Goal: Information Seeking & Learning: Learn about a topic

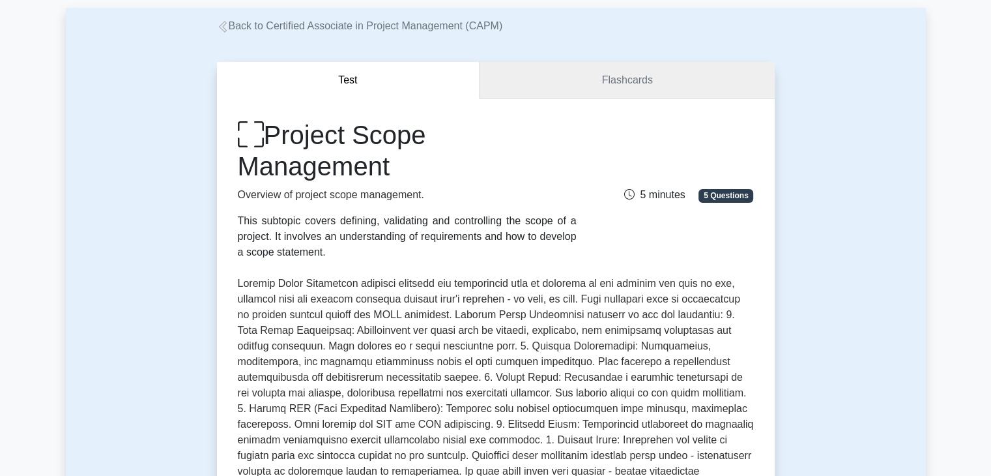
click at [554, 81] on link "Flashcards" at bounding box center [627, 80] width 295 height 37
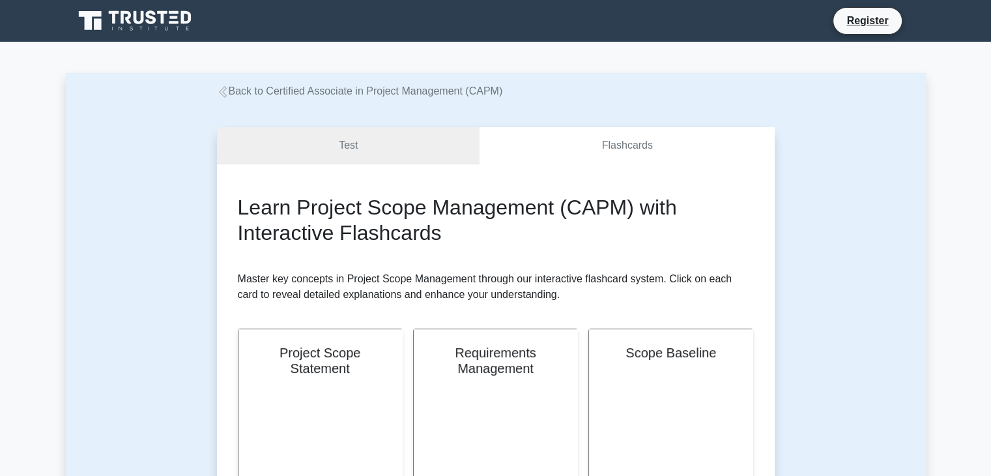
click at [372, 135] on link "Test" at bounding box center [348, 145] width 263 height 37
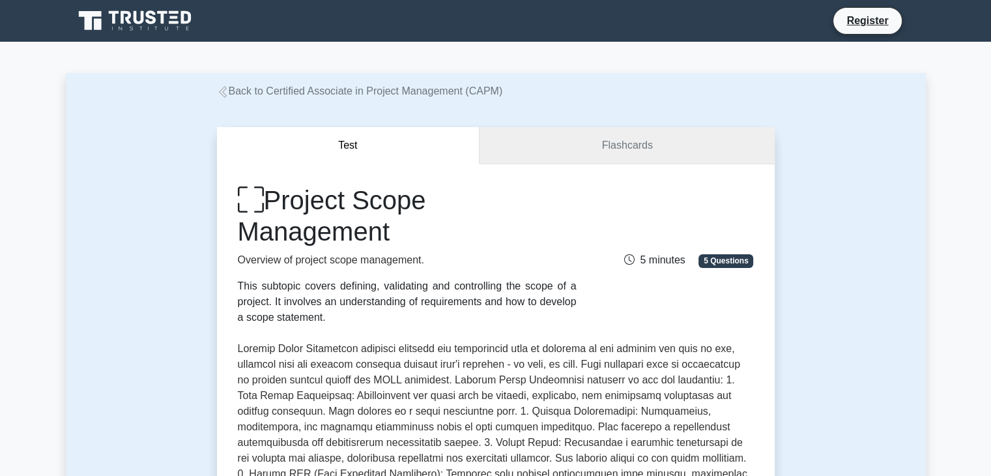
click at [573, 151] on link "Flashcards" at bounding box center [627, 145] width 295 height 37
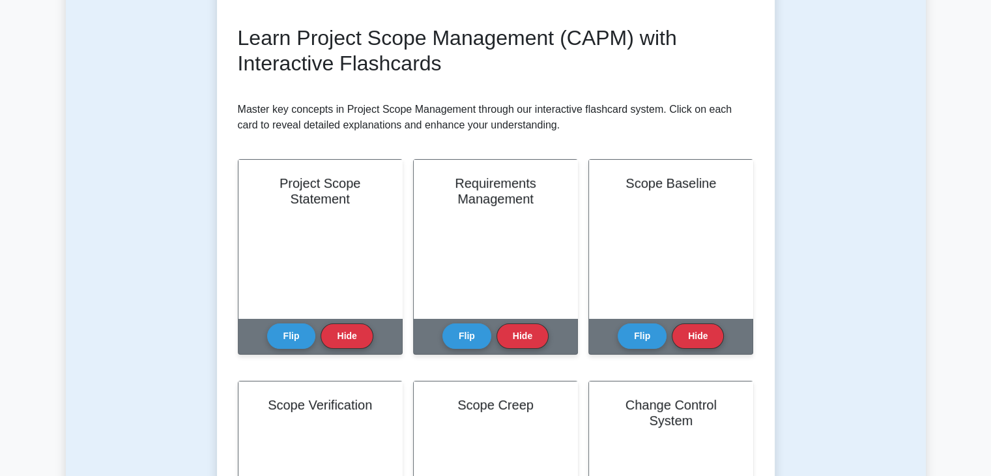
scroll to position [195, 0]
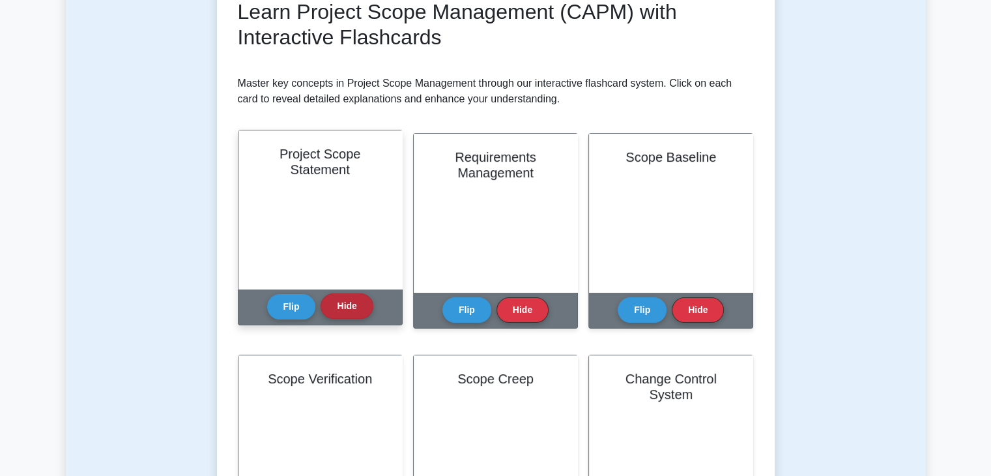
click at [360, 311] on button "Hide" at bounding box center [347, 305] width 52 height 25
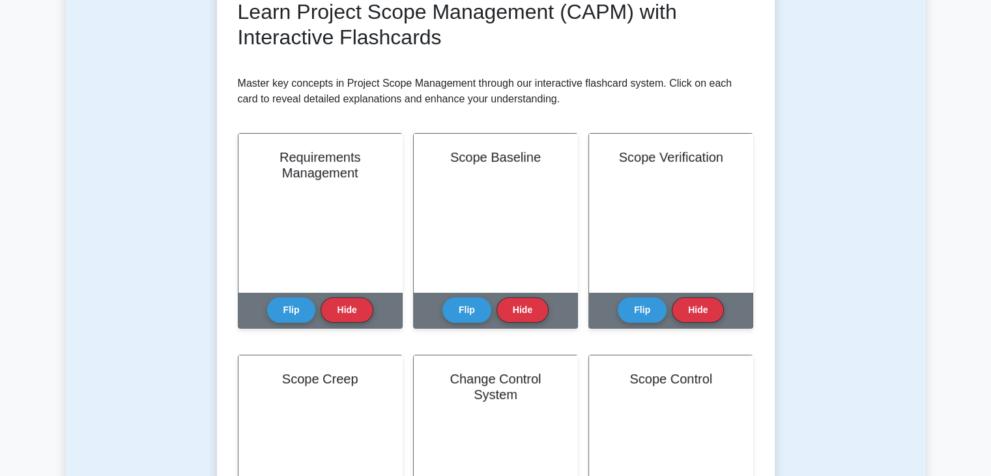
click at [360, 311] on button "Hide" at bounding box center [347, 309] width 52 height 25
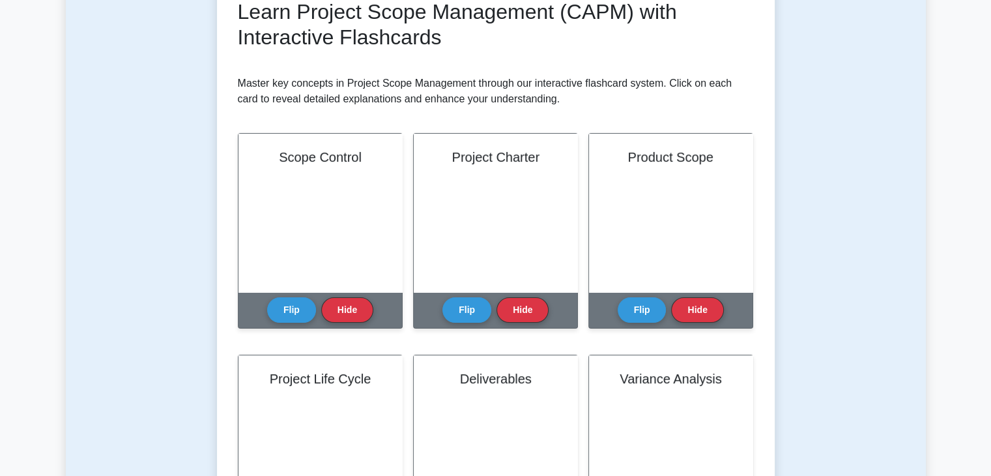
click at [360, 311] on button "Hide" at bounding box center [347, 309] width 52 height 25
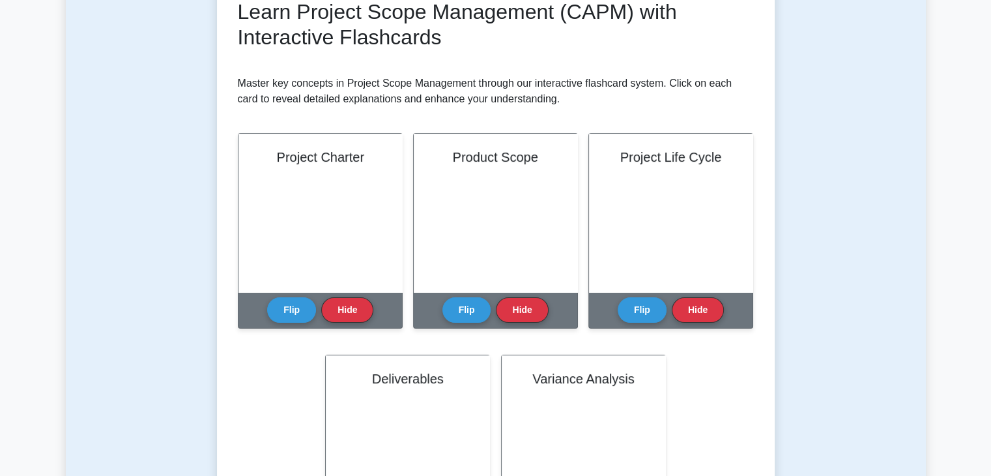
click at [360, 311] on button "Hide" at bounding box center [347, 309] width 52 height 25
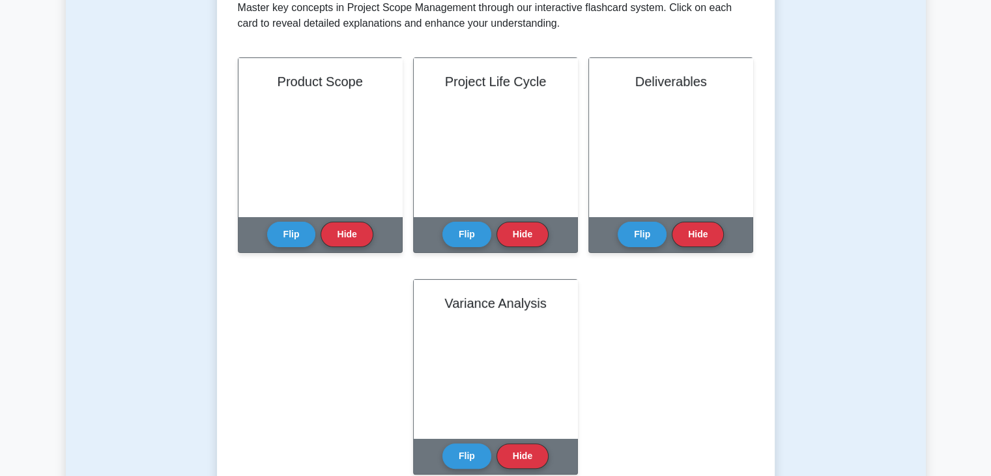
scroll to position [261, 0]
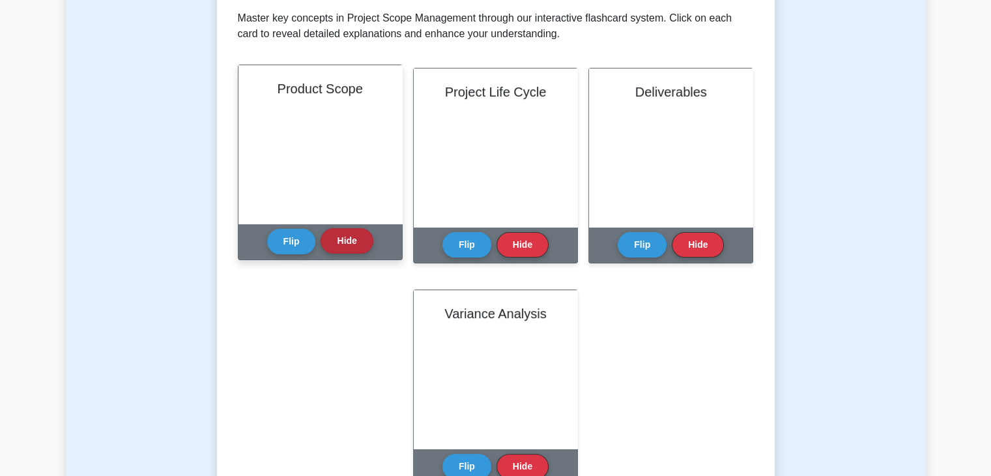
click at [353, 246] on button "Hide" at bounding box center [347, 240] width 52 height 25
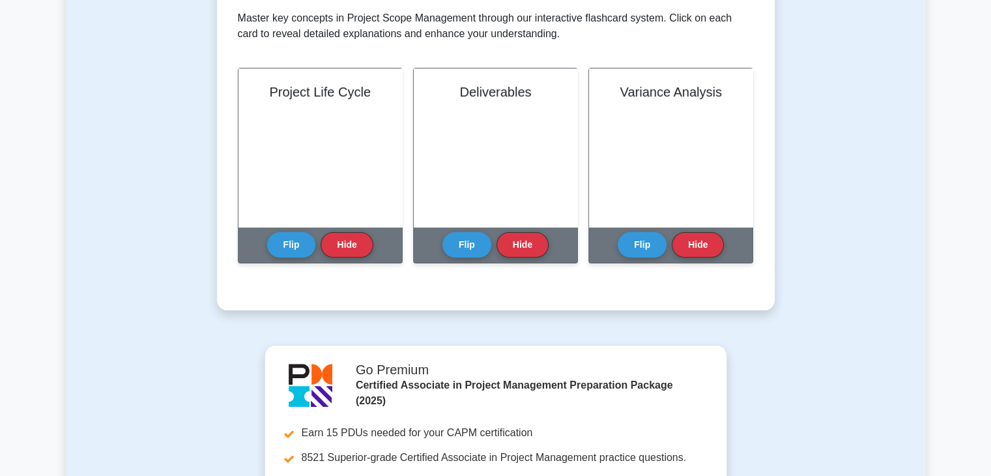
click at [353, 246] on button "Hide" at bounding box center [347, 244] width 52 height 25
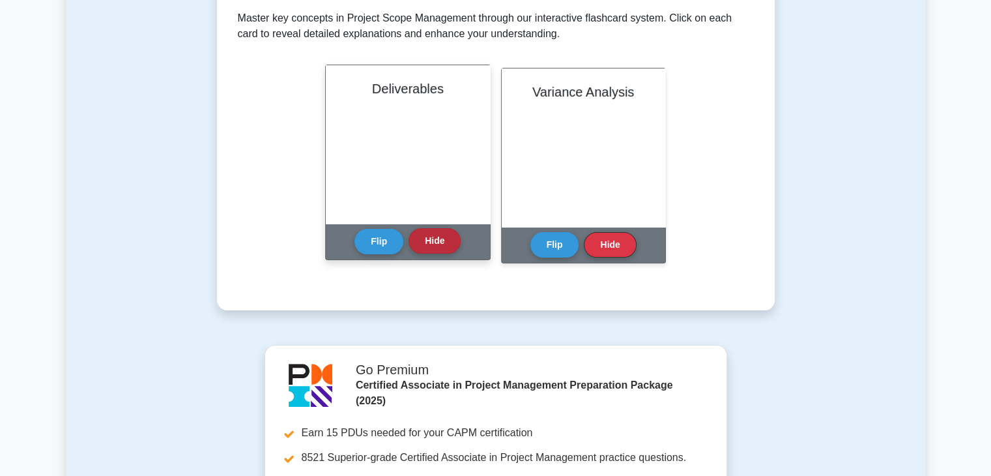
click at [456, 241] on button "Hide" at bounding box center [435, 240] width 52 height 25
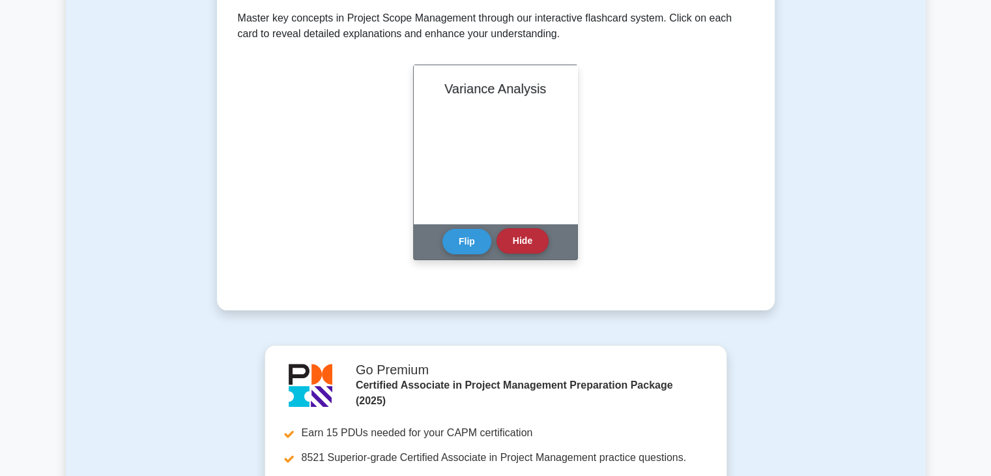
click at [507, 241] on button "Hide" at bounding box center [523, 240] width 52 height 25
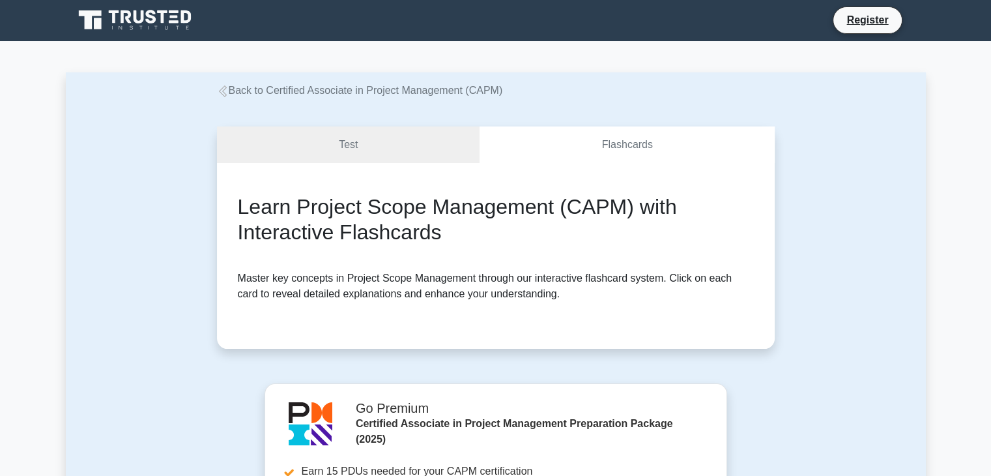
scroll to position [0, 0]
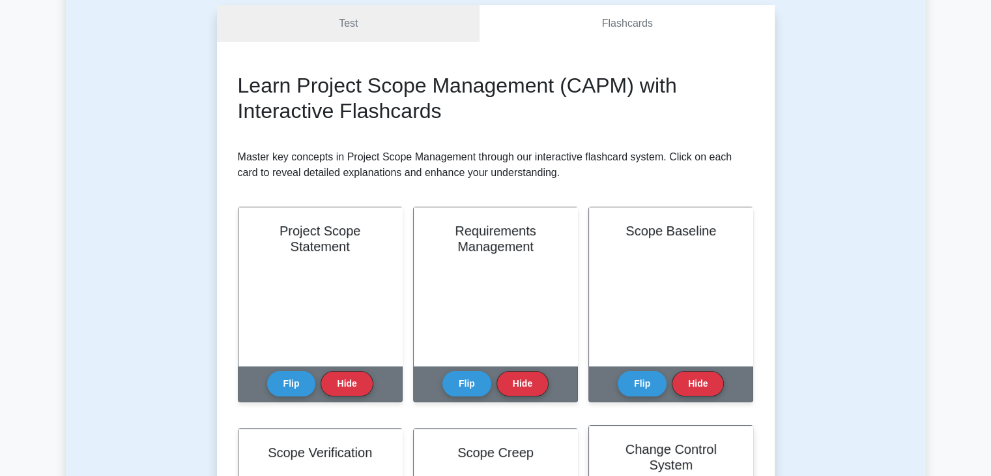
scroll to position [195, 0]
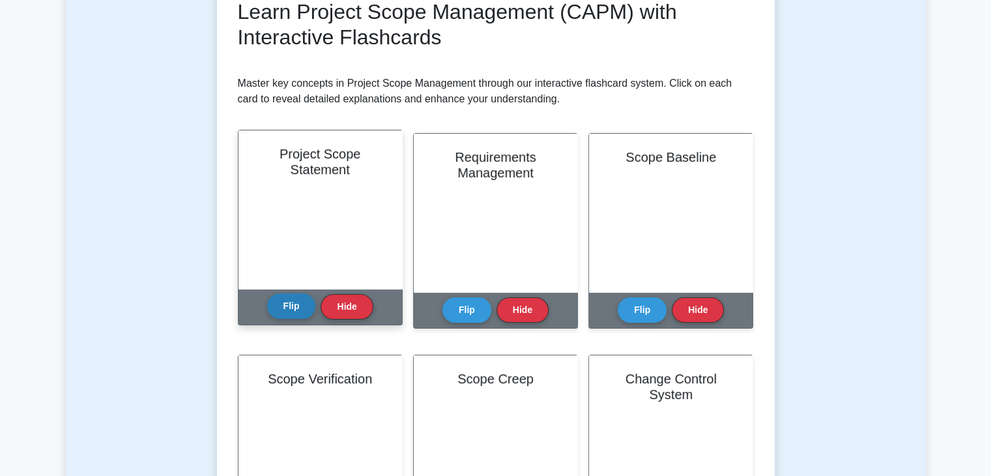
click at [297, 308] on button "Flip" at bounding box center [291, 305] width 49 height 25
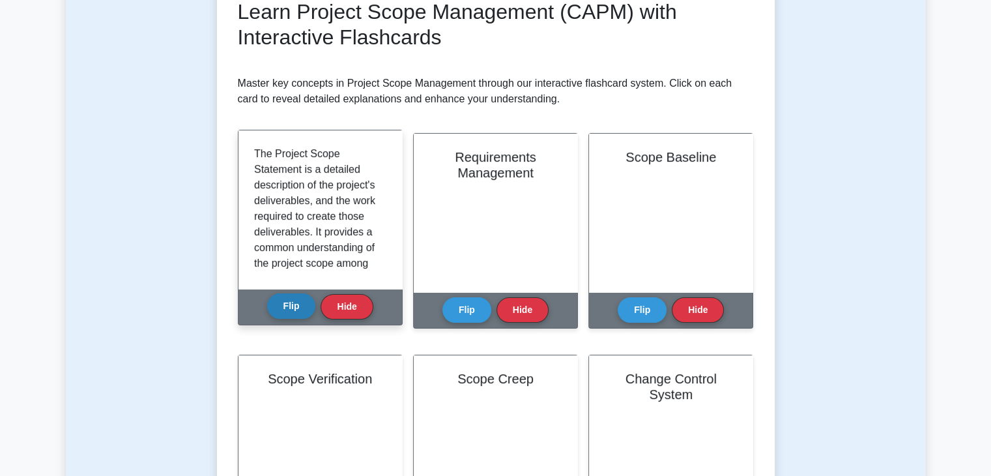
click at [306, 306] on button "Flip" at bounding box center [291, 305] width 49 height 25
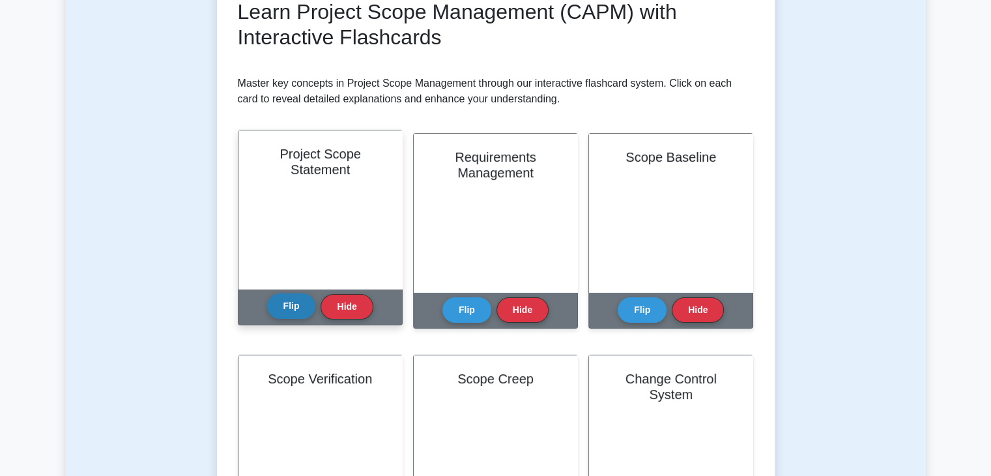
click at [305, 306] on button "Flip" at bounding box center [291, 305] width 49 height 25
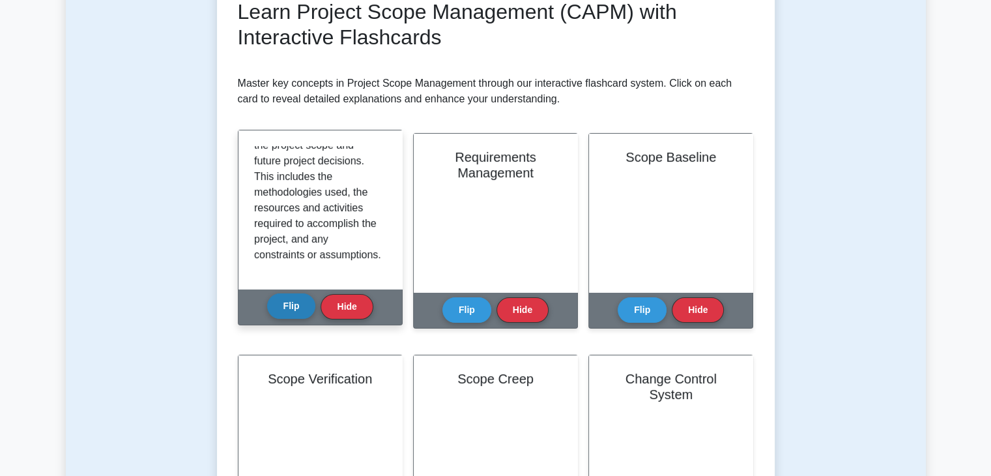
click at [297, 309] on button "Flip" at bounding box center [291, 305] width 49 height 25
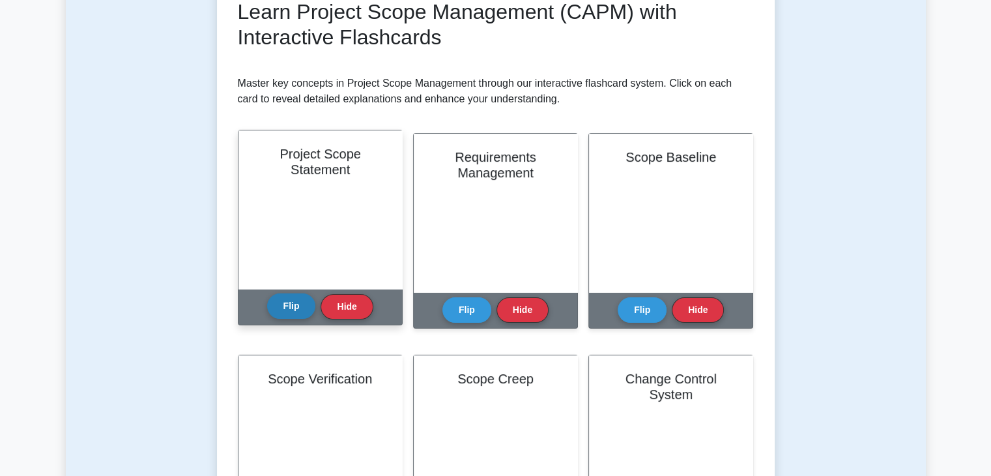
click at [297, 309] on button "Flip" at bounding box center [291, 305] width 49 height 25
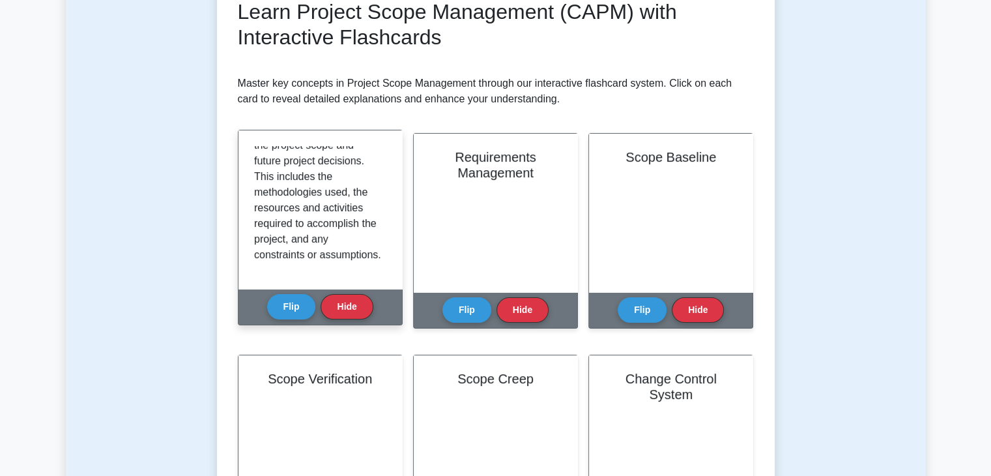
scroll to position [227, 0]
click at [295, 301] on button "Flip" at bounding box center [291, 305] width 49 height 25
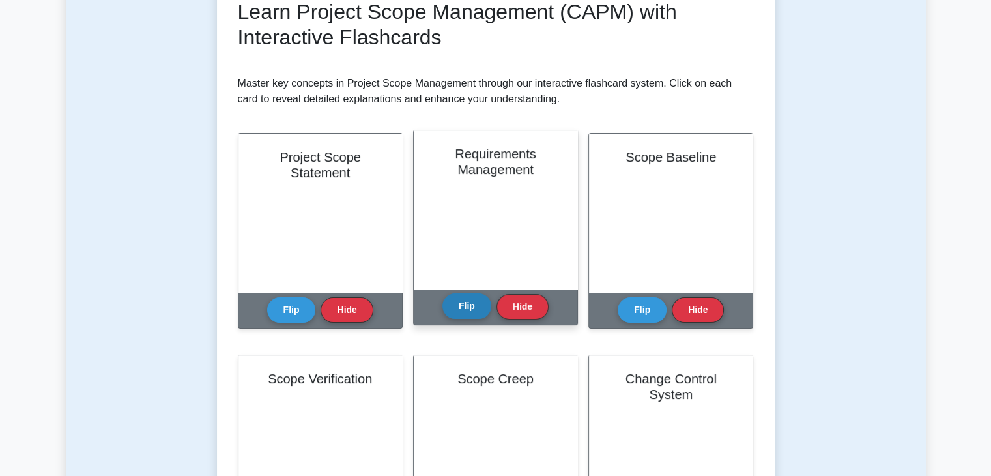
click at [468, 308] on button "Flip" at bounding box center [466, 305] width 49 height 25
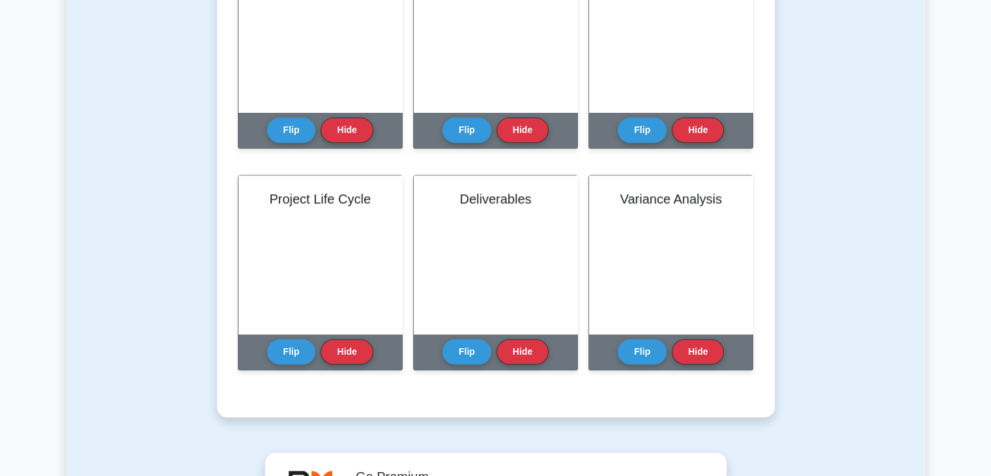
scroll to position [847, 0]
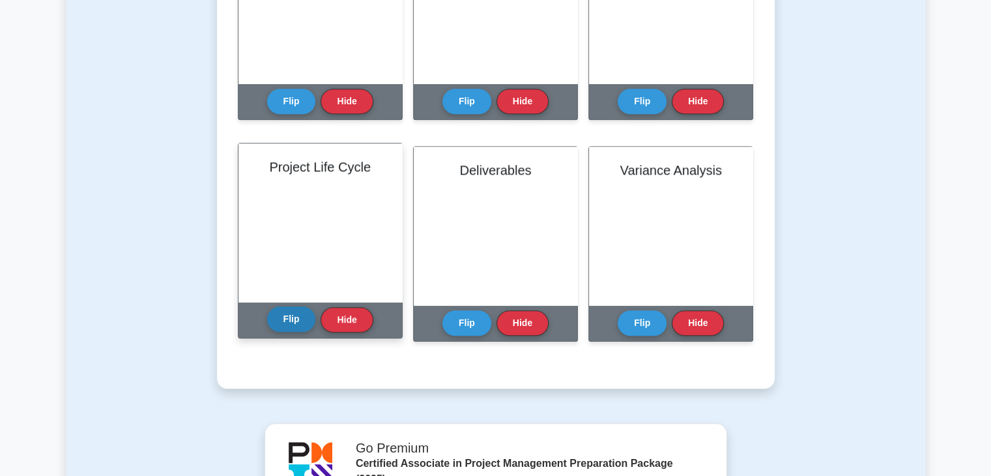
click at [287, 319] on button "Flip" at bounding box center [291, 318] width 49 height 25
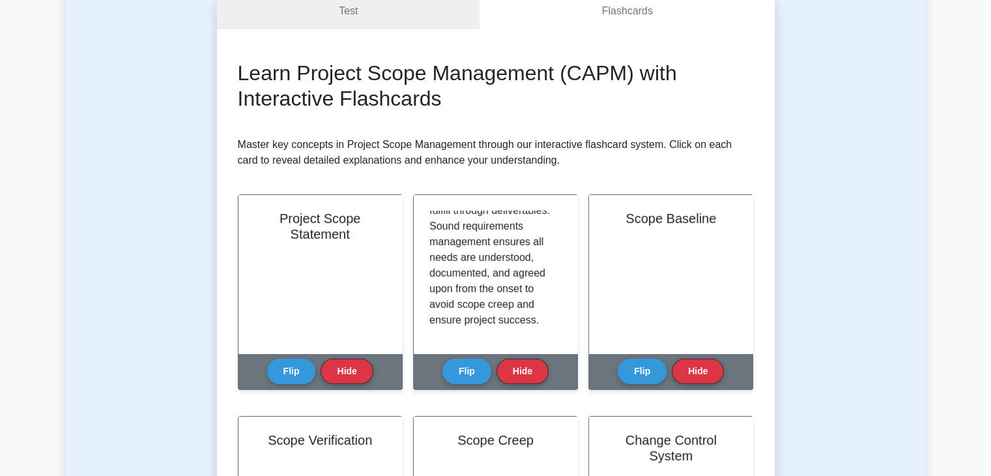
scroll to position [195, 0]
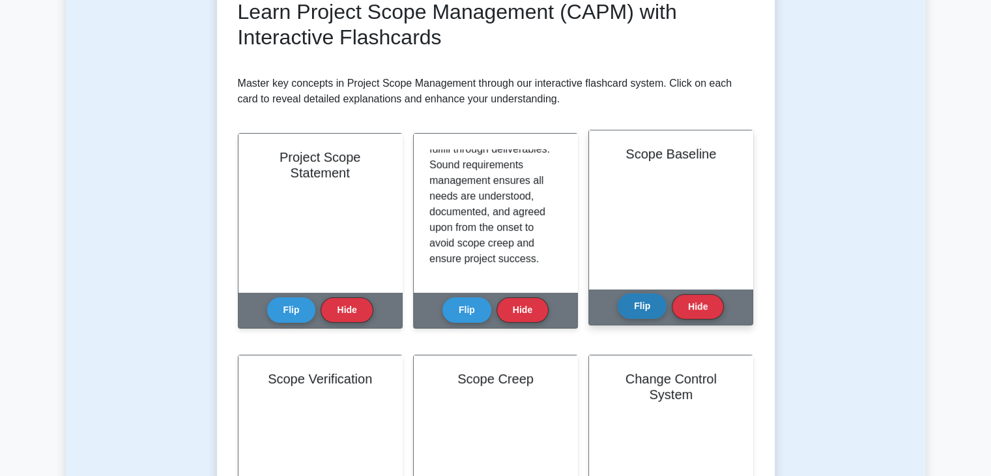
click at [641, 308] on button "Flip" at bounding box center [642, 305] width 49 height 25
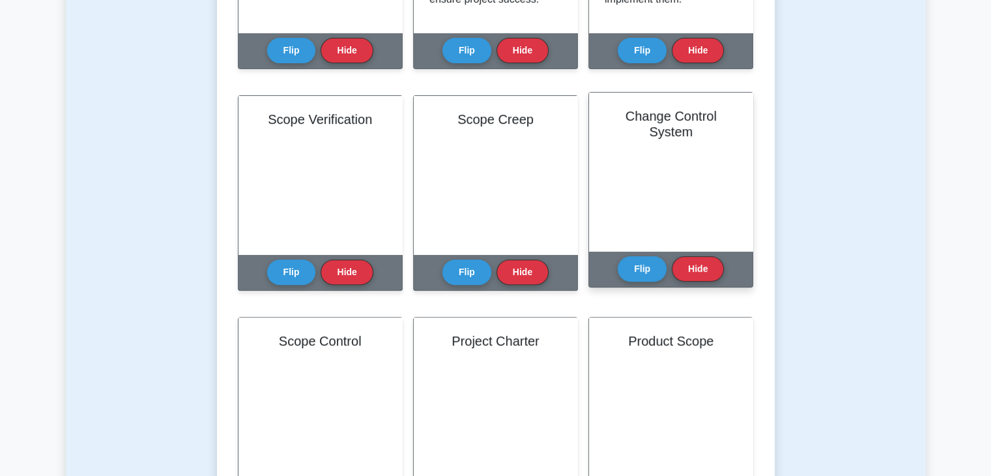
scroll to position [456, 0]
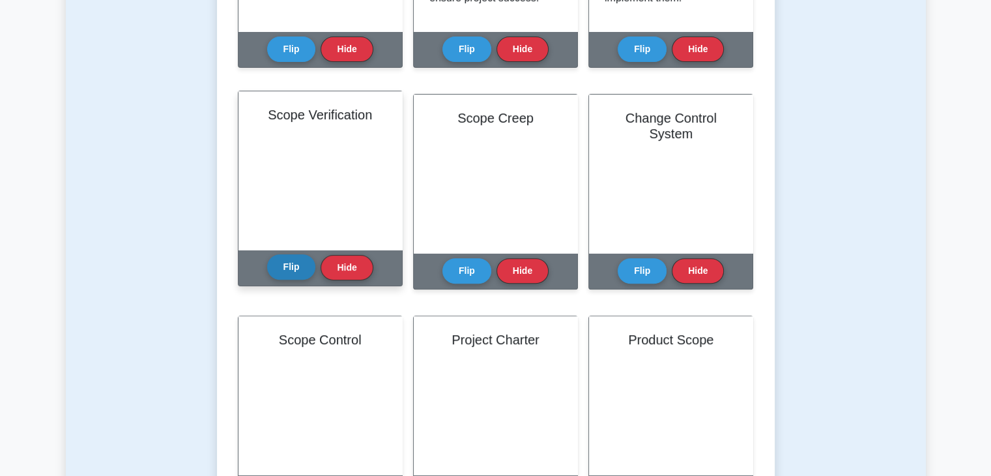
click at [292, 271] on button "Flip" at bounding box center [291, 266] width 49 height 25
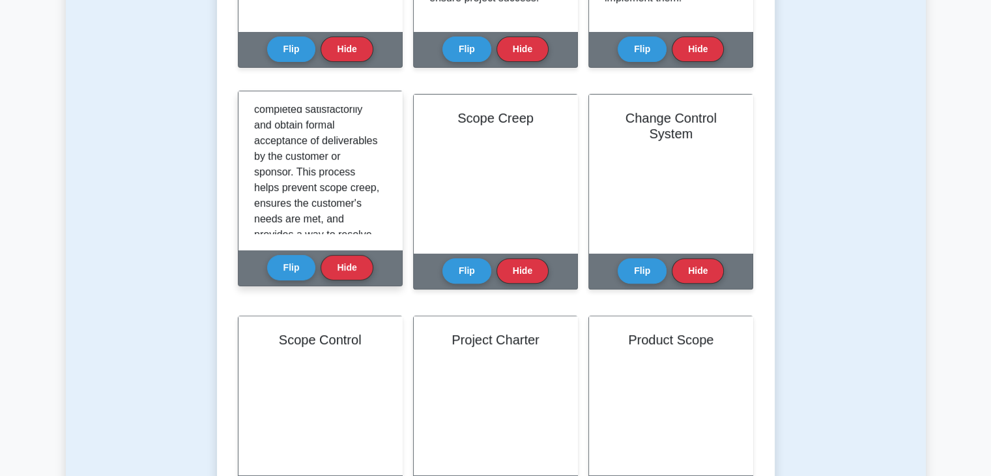
scroll to position [195, 0]
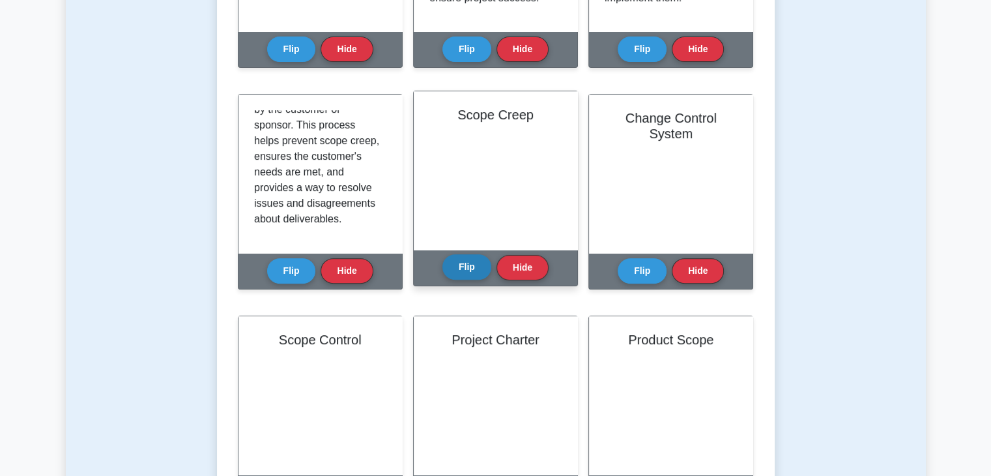
click at [461, 258] on button "Flip" at bounding box center [466, 266] width 49 height 25
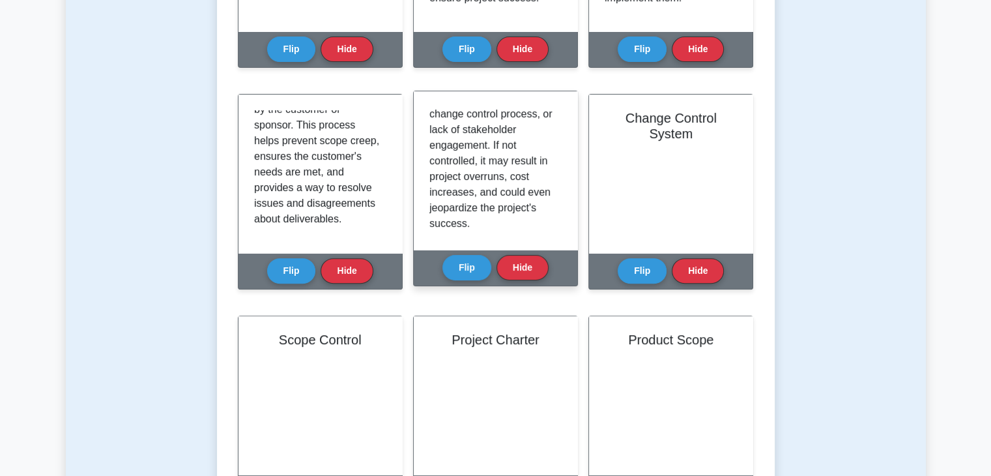
scroll to position [258, 0]
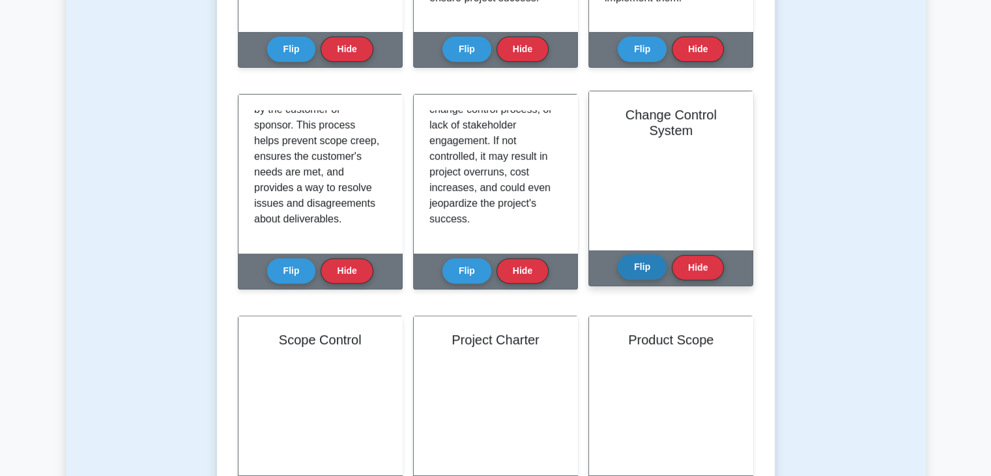
click at [653, 266] on button "Flip" at bounding box center [642, 266] width 49 height 25
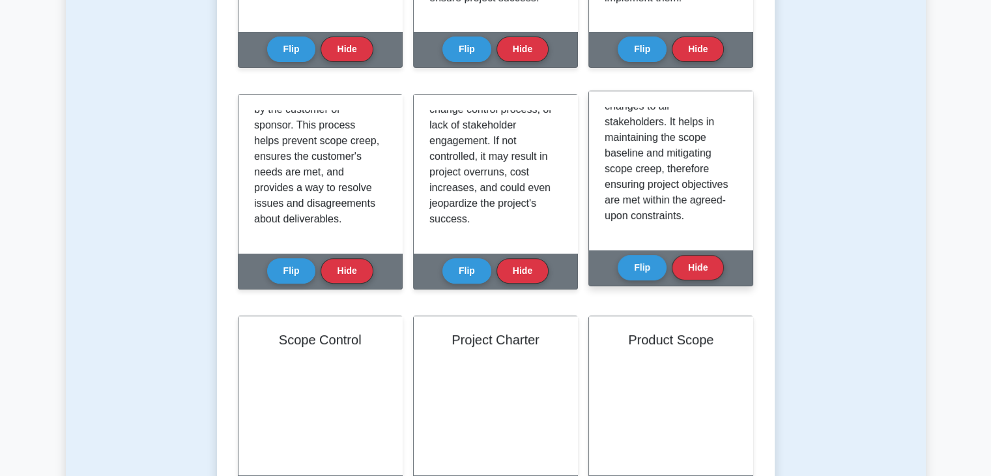
scroll to position [521, 0]
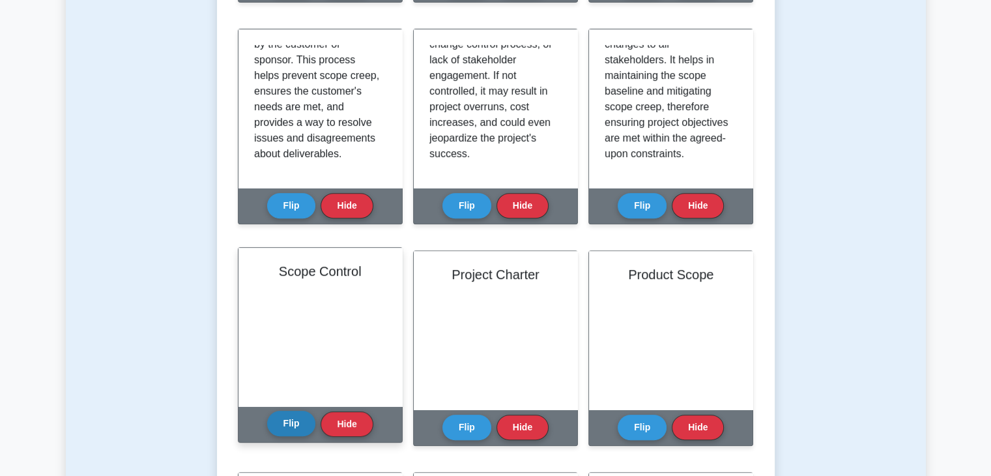
click at [281, 433] on button "Flip" at bounding box center [291, 422] width 49 height 25
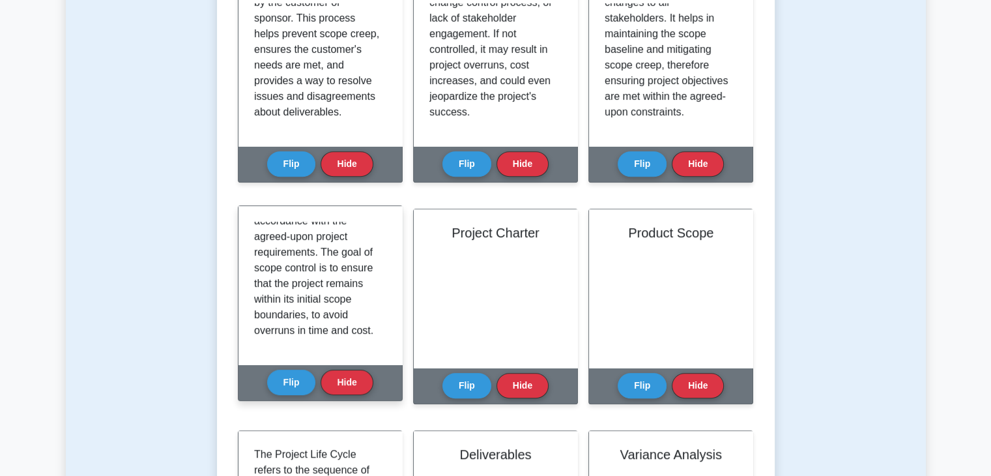
scroll to position [586, 0]
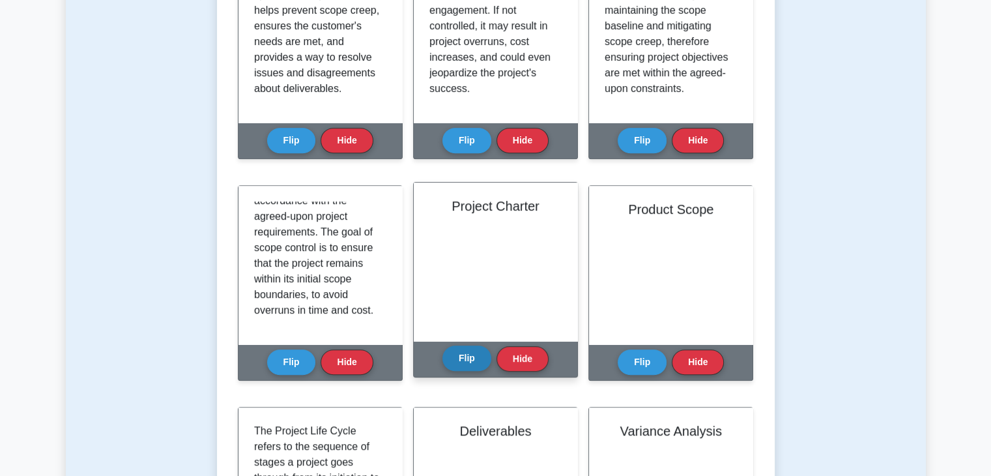
click at [479, 363] on button "Flip" at bounding box center [466, 357] width 49 height 25
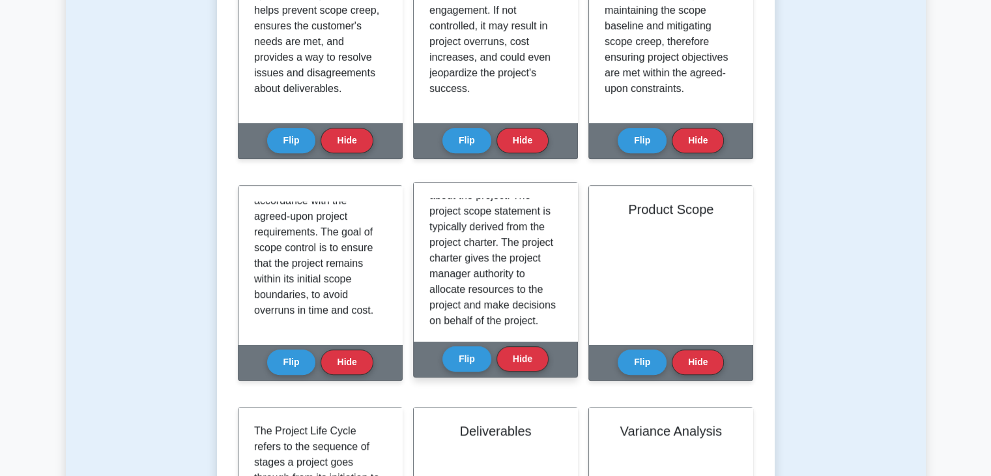
scroll to position [321, 0]
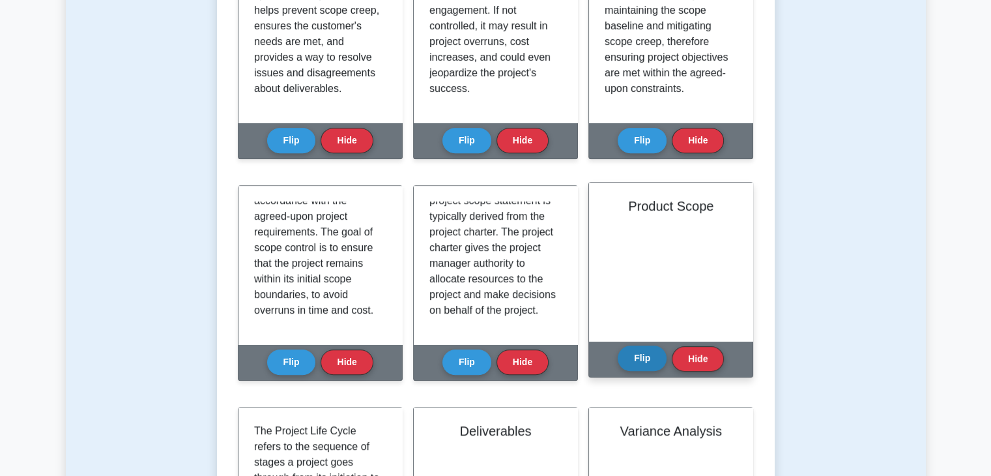
click at [651, 356] on button "Flip" at bounding box center [642, 357] width 49 height 25
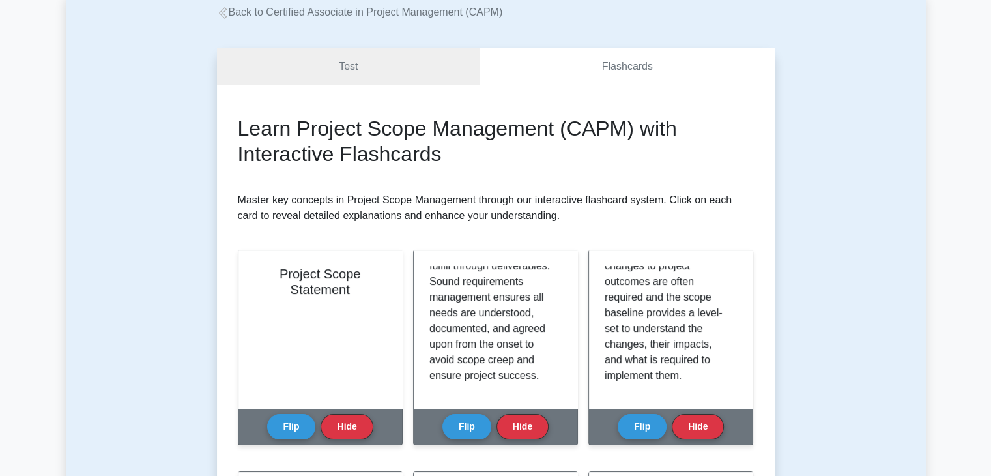
scroll to position [0, 0]
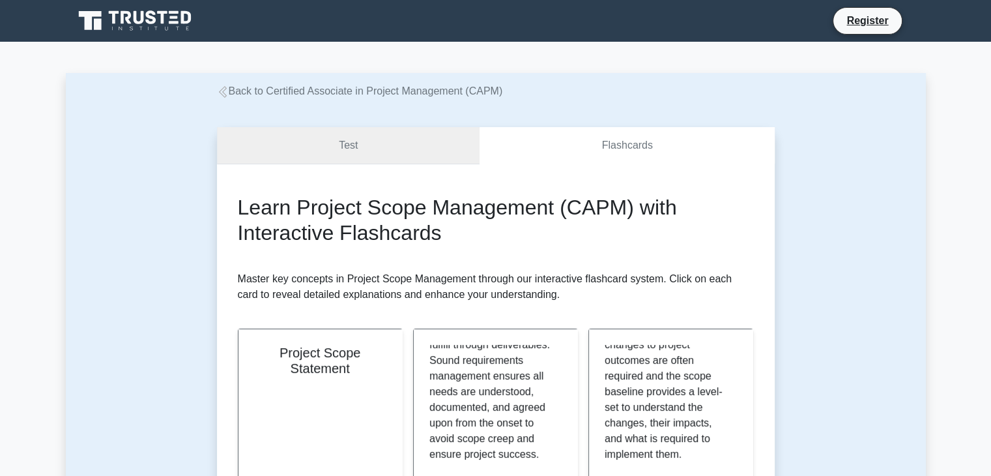
click at [336, 151] on link "Test" at bounding box center [348, 145] width 263 height 37
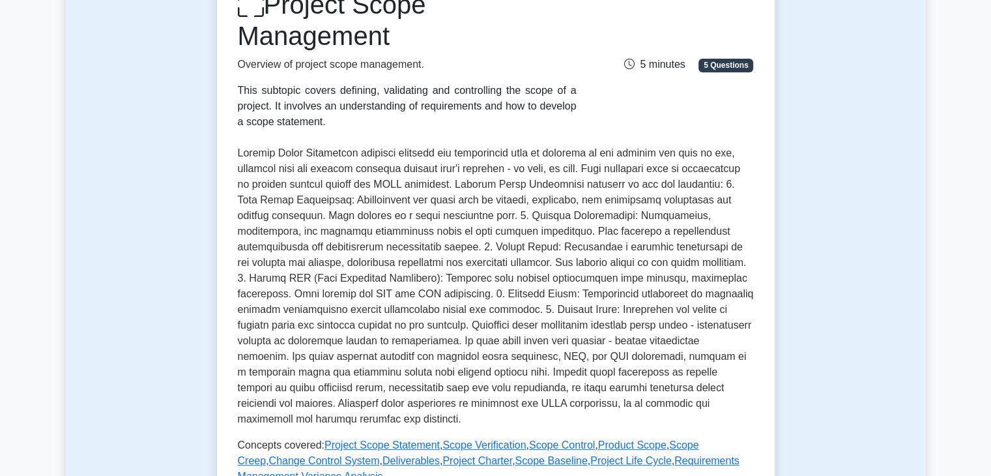
scroll to position [261, 0]
